Goal: Communication & Community: Answer question/provide support

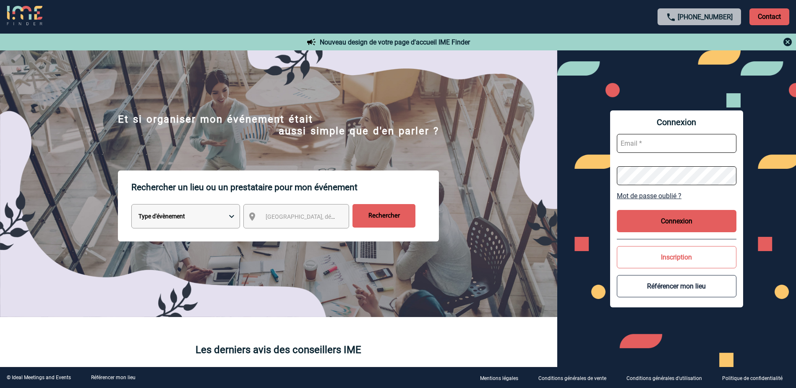
type input "Anne-Catherine.DELECROIX@3ds.com"
click at [678, 219] on button "Connexion" at bounding box center [677, 221] width 120 height 22
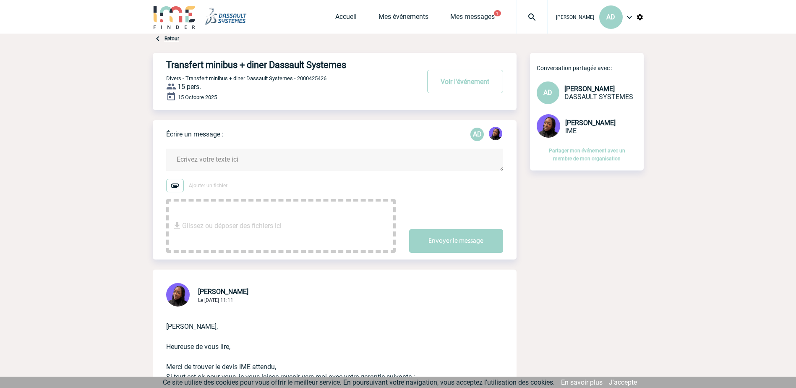
click at [262, 214] on span "Glissez ou déposer des fichiers ici" at bounding box center [231, 226] width 99 height 42
click at [221, 157] on textarea at bounding box center [334, 159] width 337 height 22
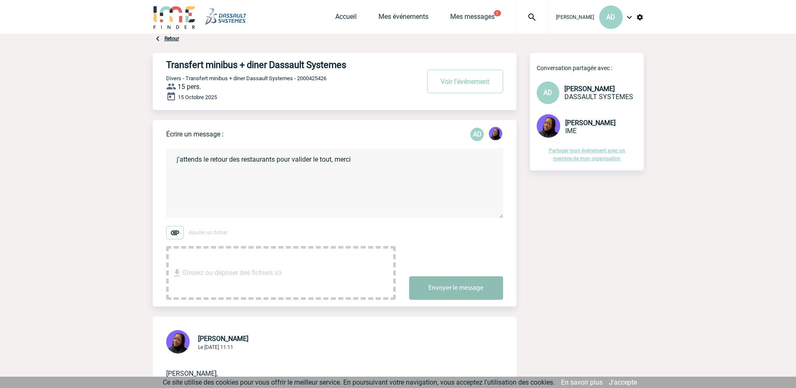
type textarea "j'attends le retour des restaurants pour valider le tout, merci"
click at [459, 292] on button "Envoyer le message" at bounding box center [456, 287] width 94 height 23
